Goal: Task Accomplishment & Management: Manage account settings

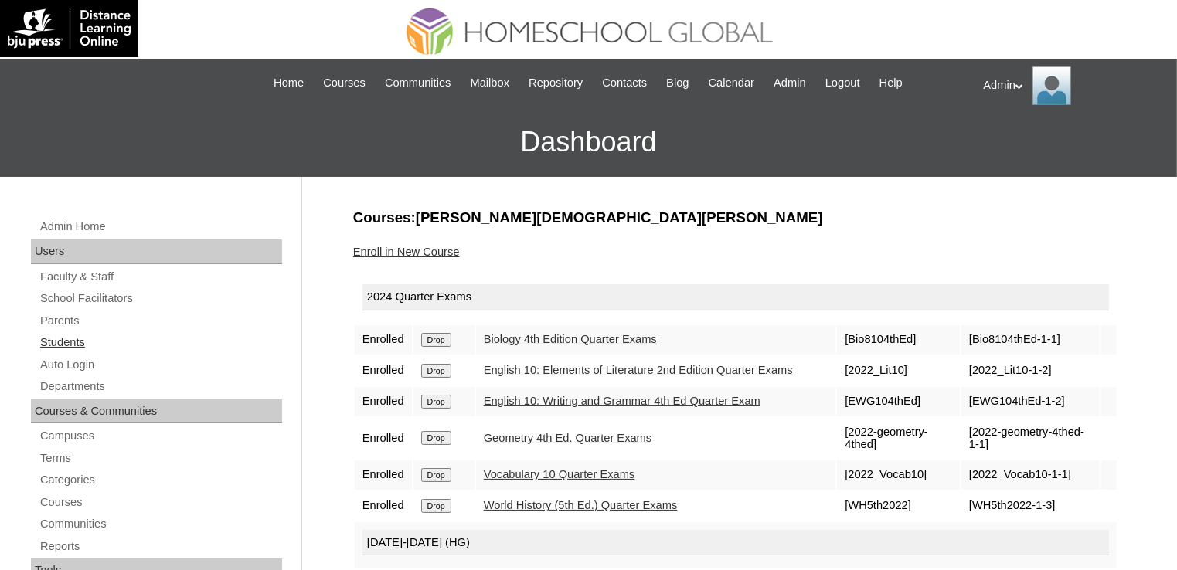
click at [68, 347] on link "Students" at bounding box center [160, 342] width 243 height 19
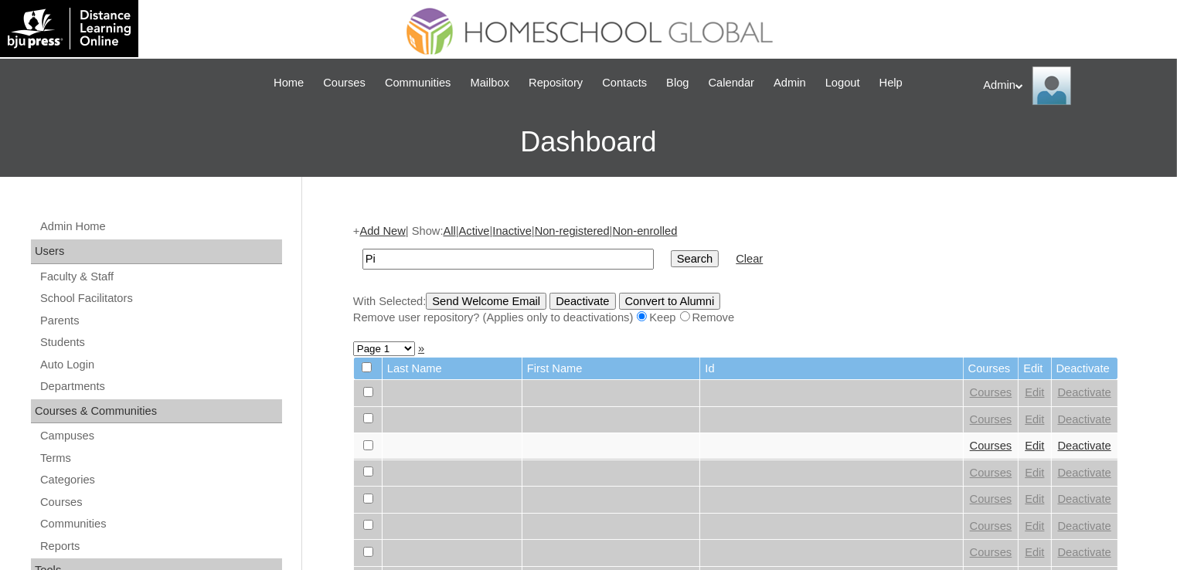
type input "[PERSON_NAME]"
click at [671, 257] on input "Search" at bounding box center [695, 258] width 48 height 17
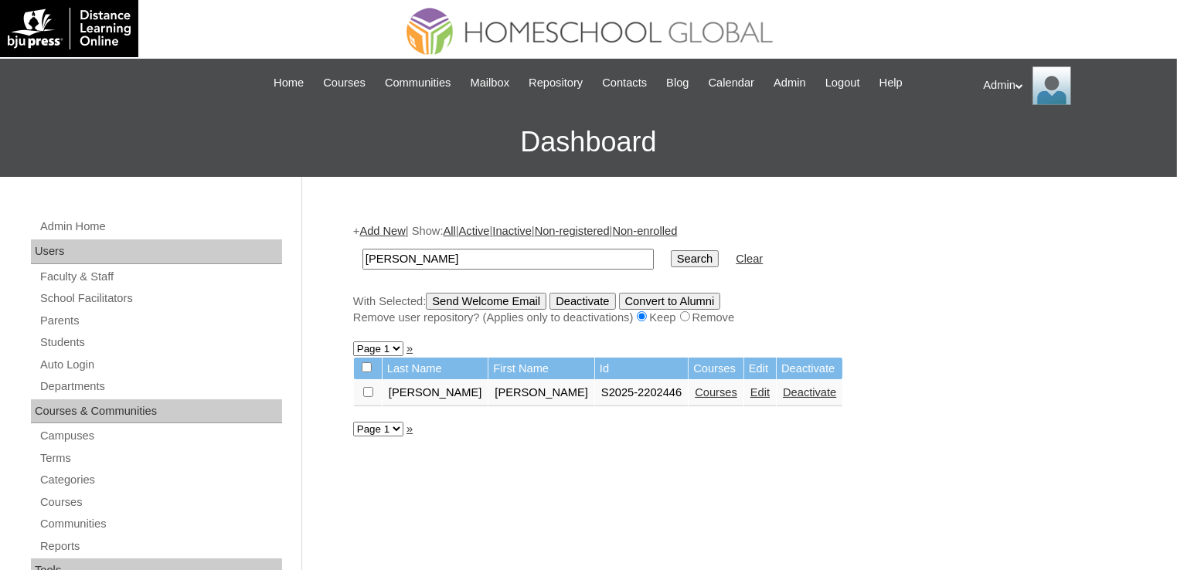
click at [695, 390] on link "Courses" at bounding box center [716, 392] width 43 height 12
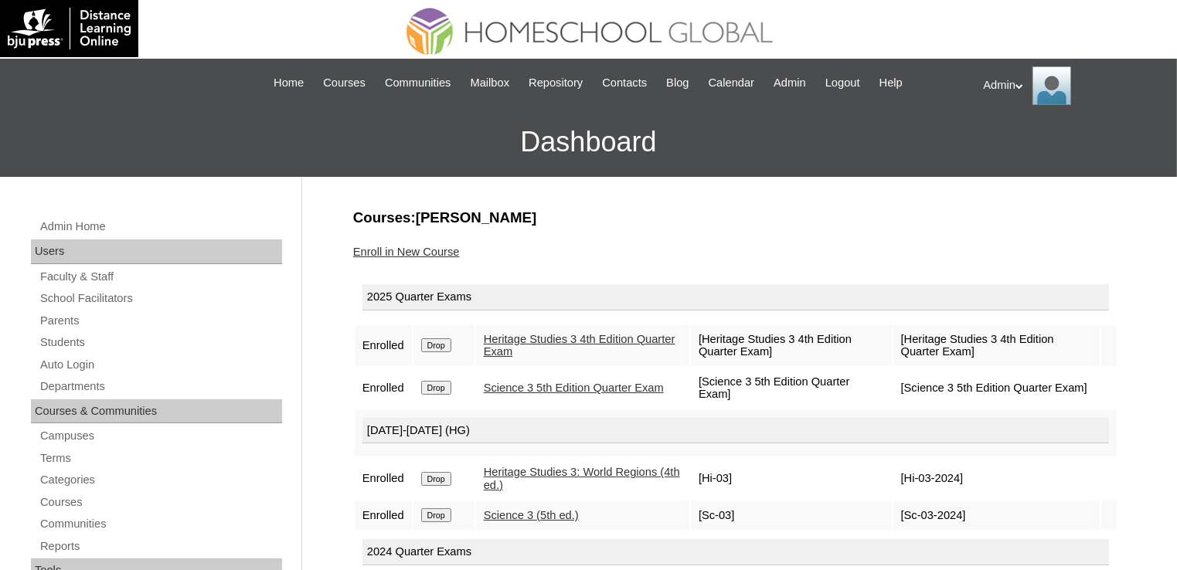
click at [447, 250] on link "Enroll in New Course" at bounding box center [406, 252] width 107 height 12
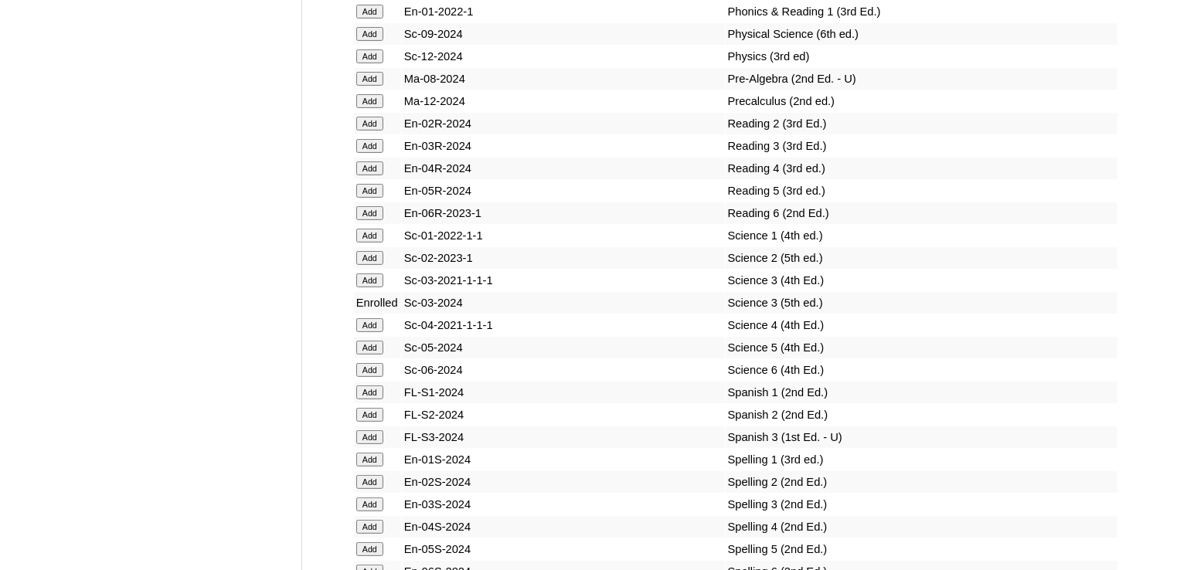
scroll to position [8896, 0]
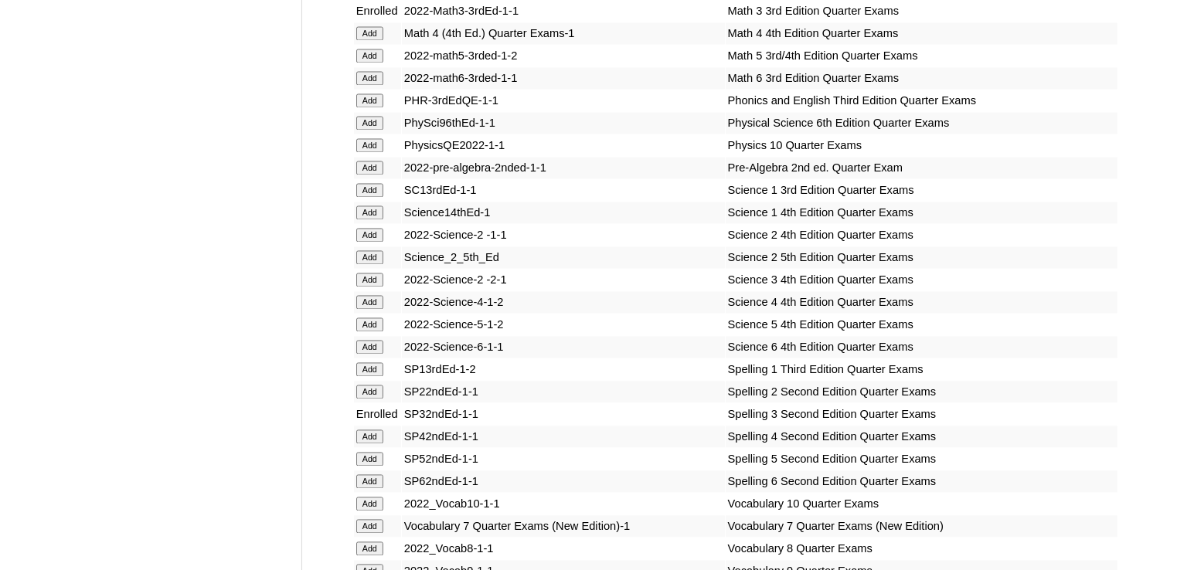
click at [373, 287] on input "Add" at bounding box center [369, 280] width 27 height 14
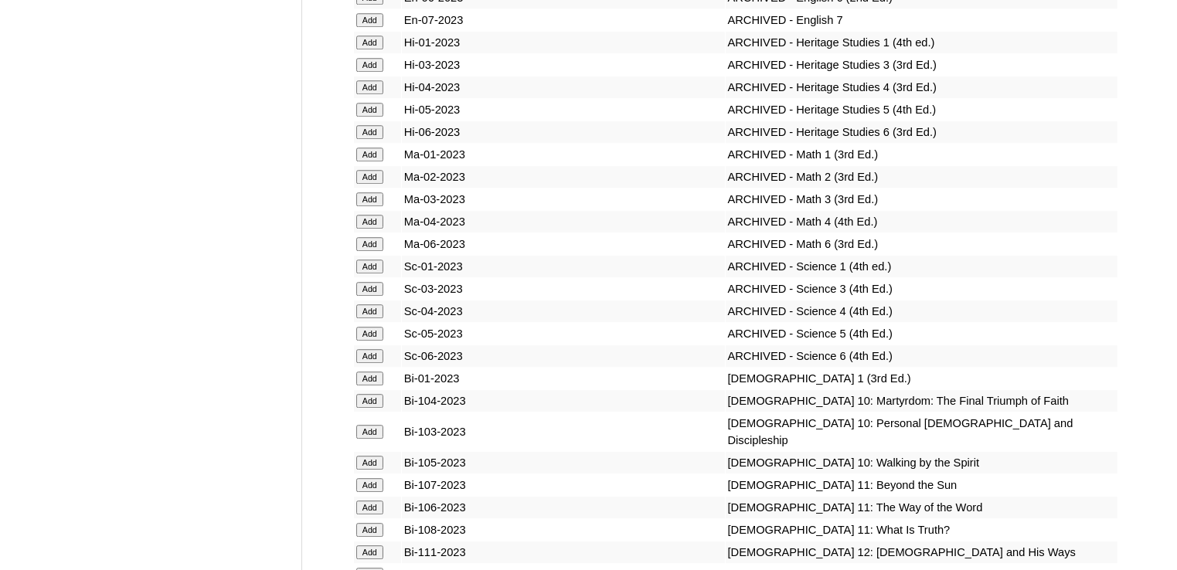
scroll to position [12324, 0]
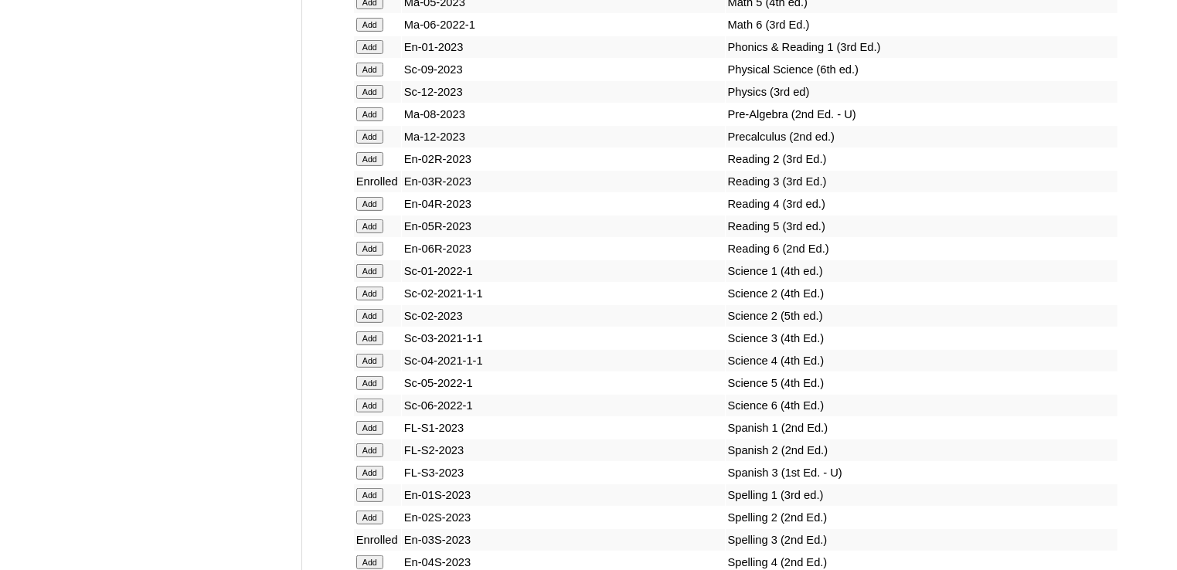
click at [379, 332] on input "Add" at bounding box center [369, 339] width 27 height 14
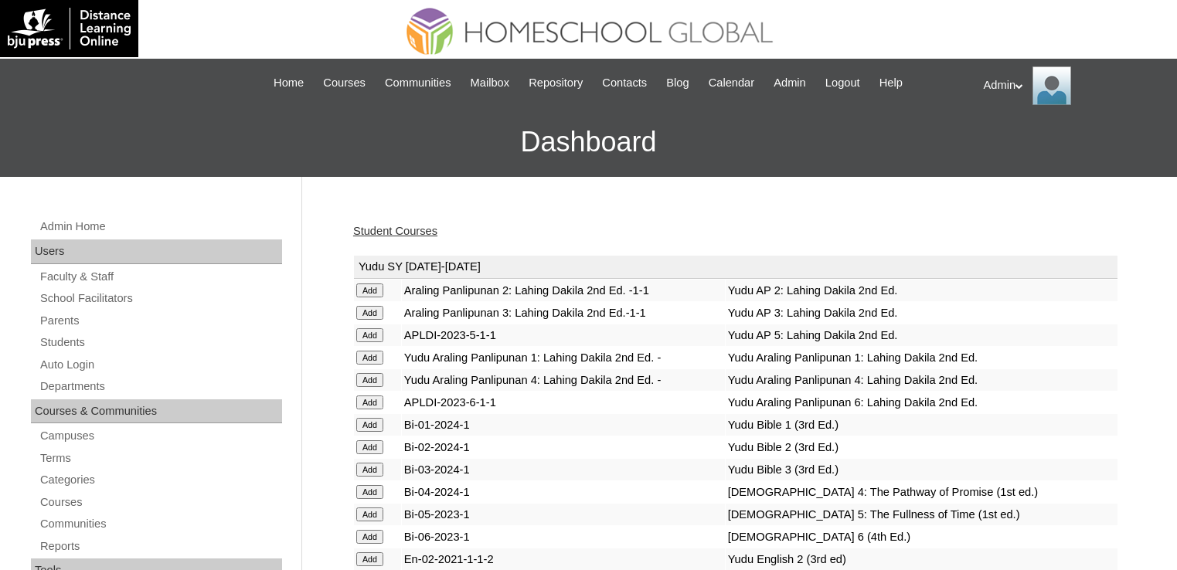
scroll to position [1071, 0]
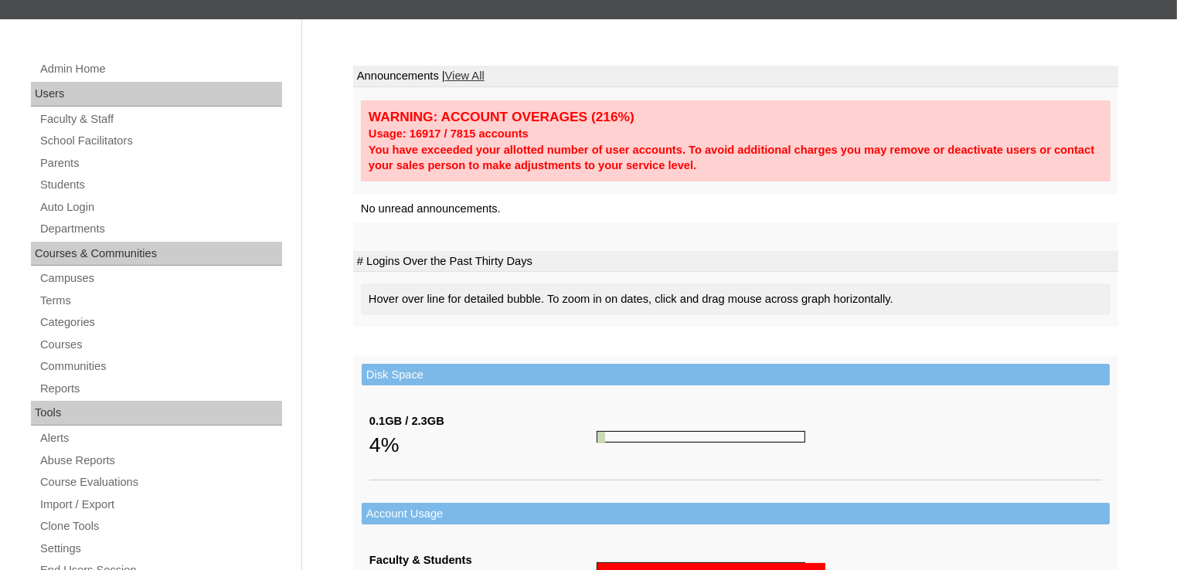
scroll to position [158, 0]
click at [64, 187] on link "Students" at bounding box center [160, 184] width 243 height 19
